Goal: Navigation & Orientation: Find specific page/section

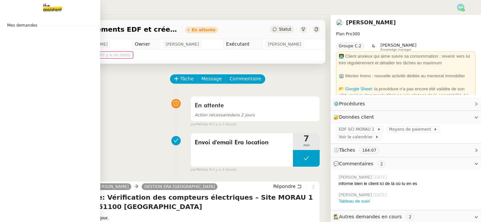
click at [50, 11] on img at bounding box center [47, 7] width 52 height 15
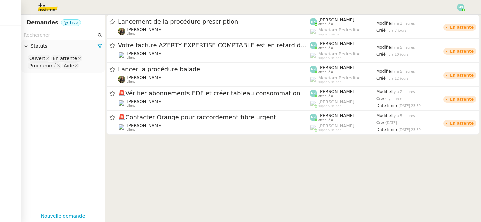
click at [459, 9] on img at bounding box center [460, 7] width 7 height 7
click at [449, 16] on li "Suivi" at bounding box center [442, 18] width 43 height 9
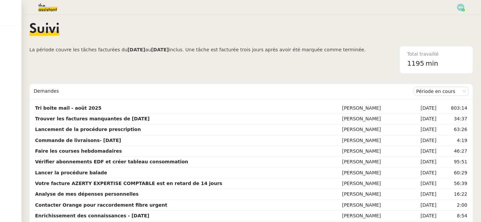
scroll to position [14, 0]
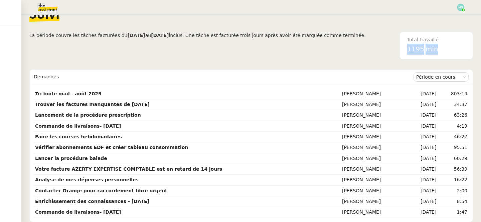
drag, startPoint x: 442, startPoint y: 49, endPoint x: 407, endPoint y: 49, distance: 35.1
click at [407, 49] on div "Total travaillé 1195 min" at bounding box center [436, 45] width 66 height 27
copy div "1195 min"
click at [463, 7] on img at bounding box center [460, 7] width 7 height 7
click at [446, 16] on li "Suivi" at bounding box center [442, 18] width 43 height 9
